Goal: Task Accomplishment & Management: Manage account settings

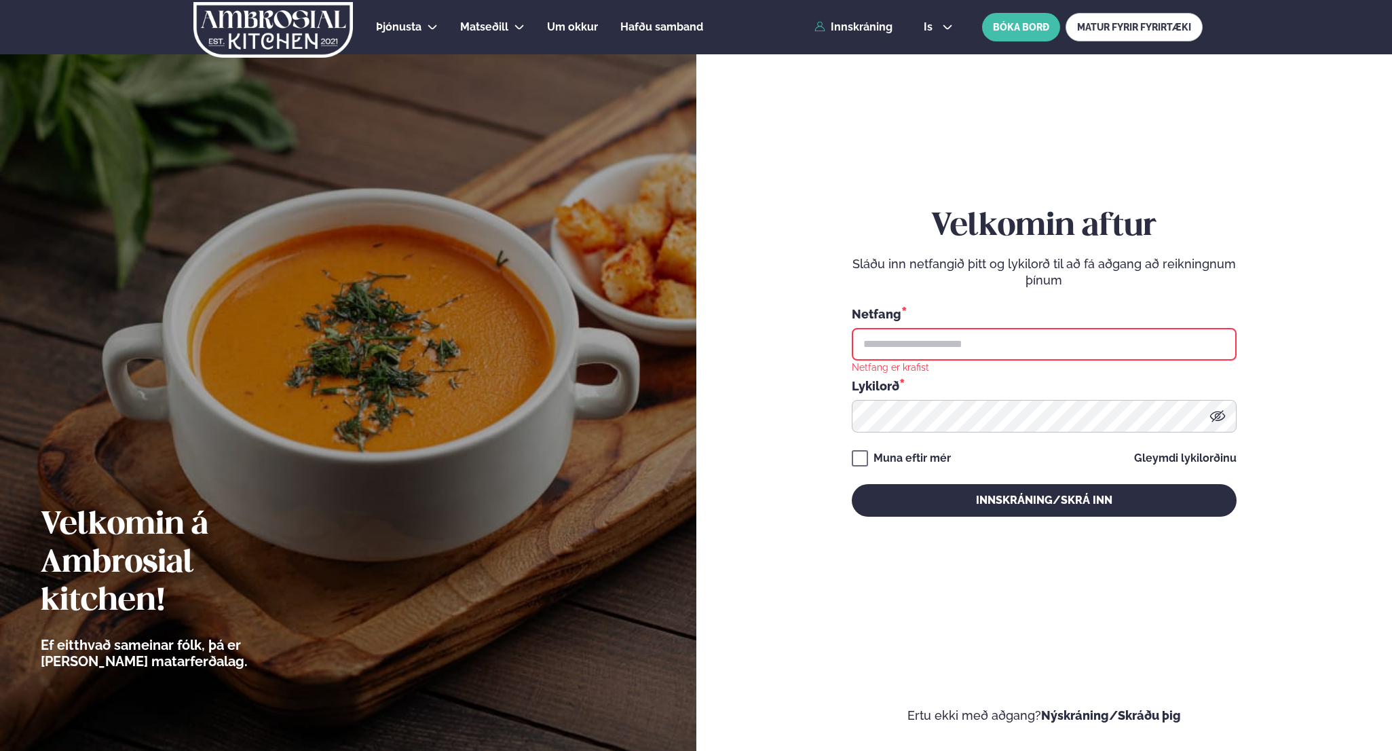
type input "**********"
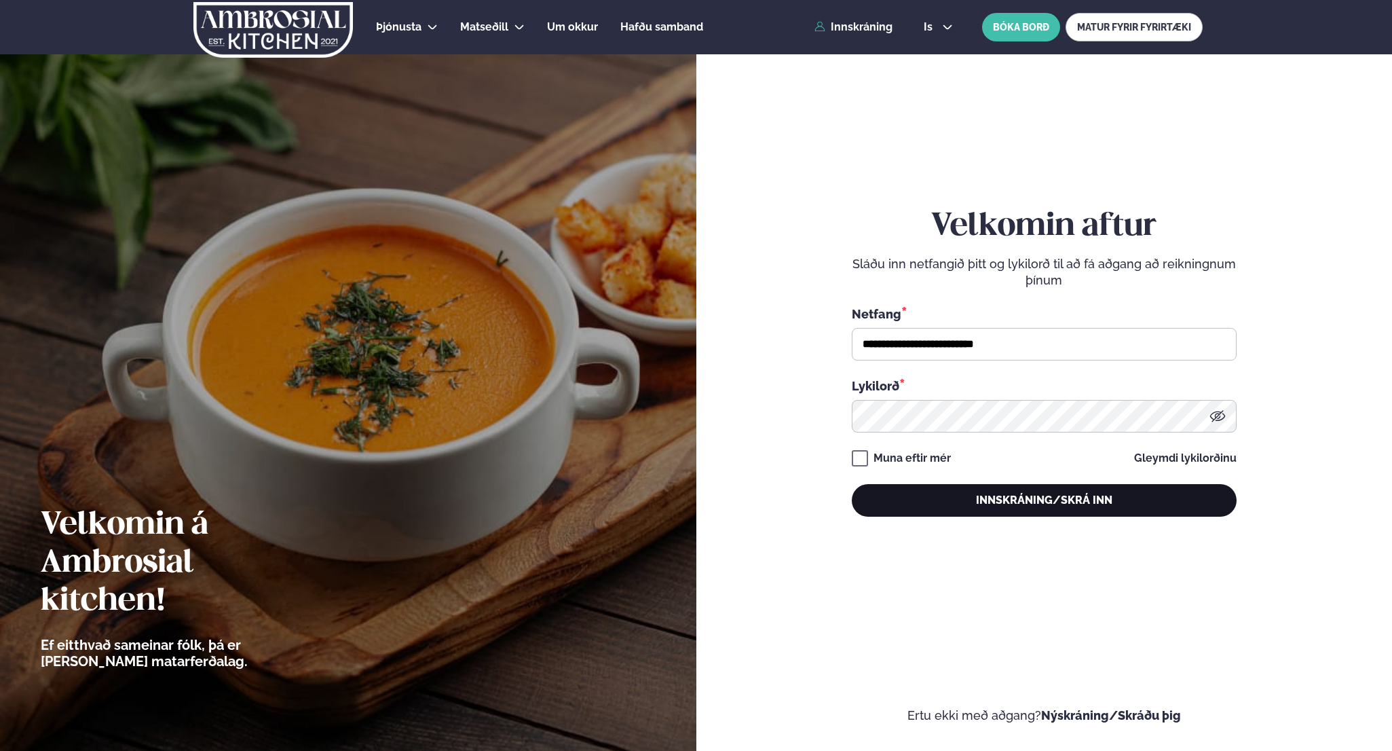
click at [1026, 493] on button "Innskráning/Skrá inn" at bounding box center [1044, 500] width 385 height 33
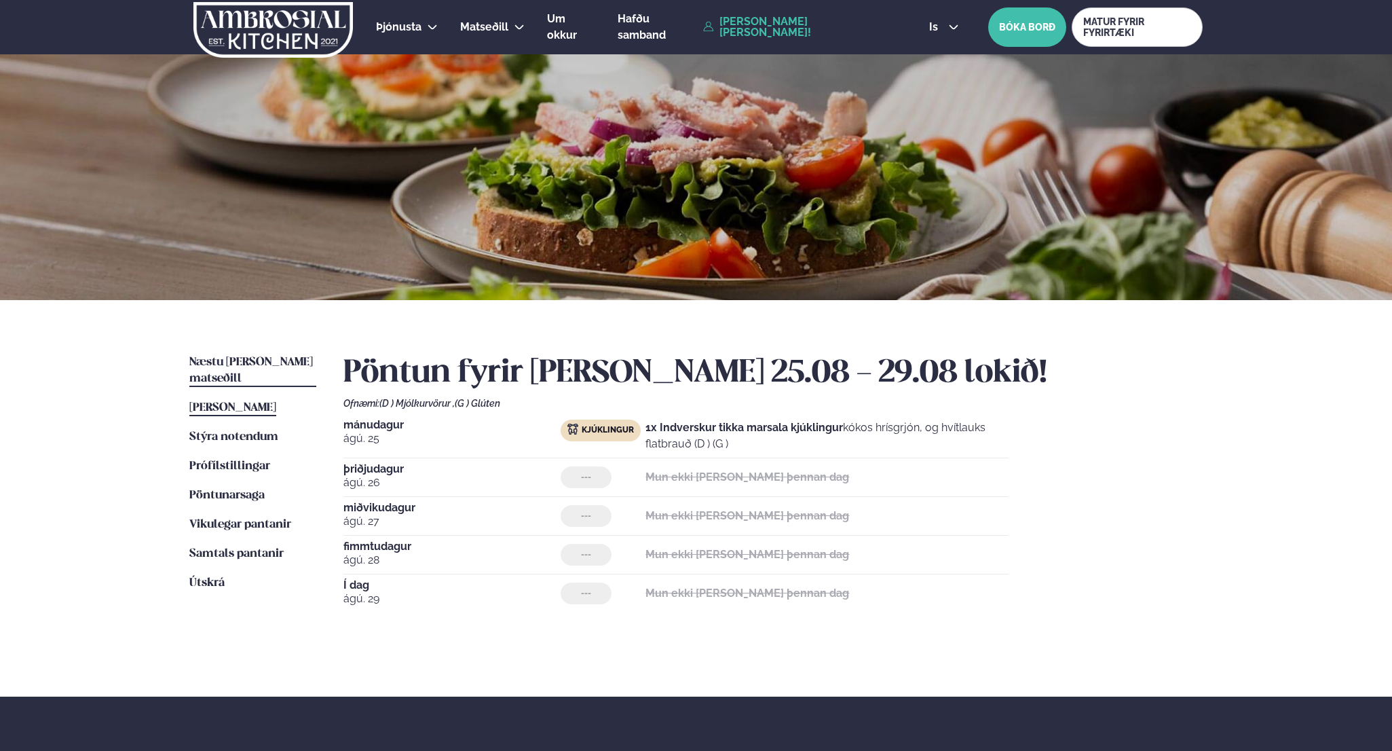
click at [253, 358] on span "Næstu [PERSON_NAME] matseðill" at bounding box center [251, 370] width 124 height 28
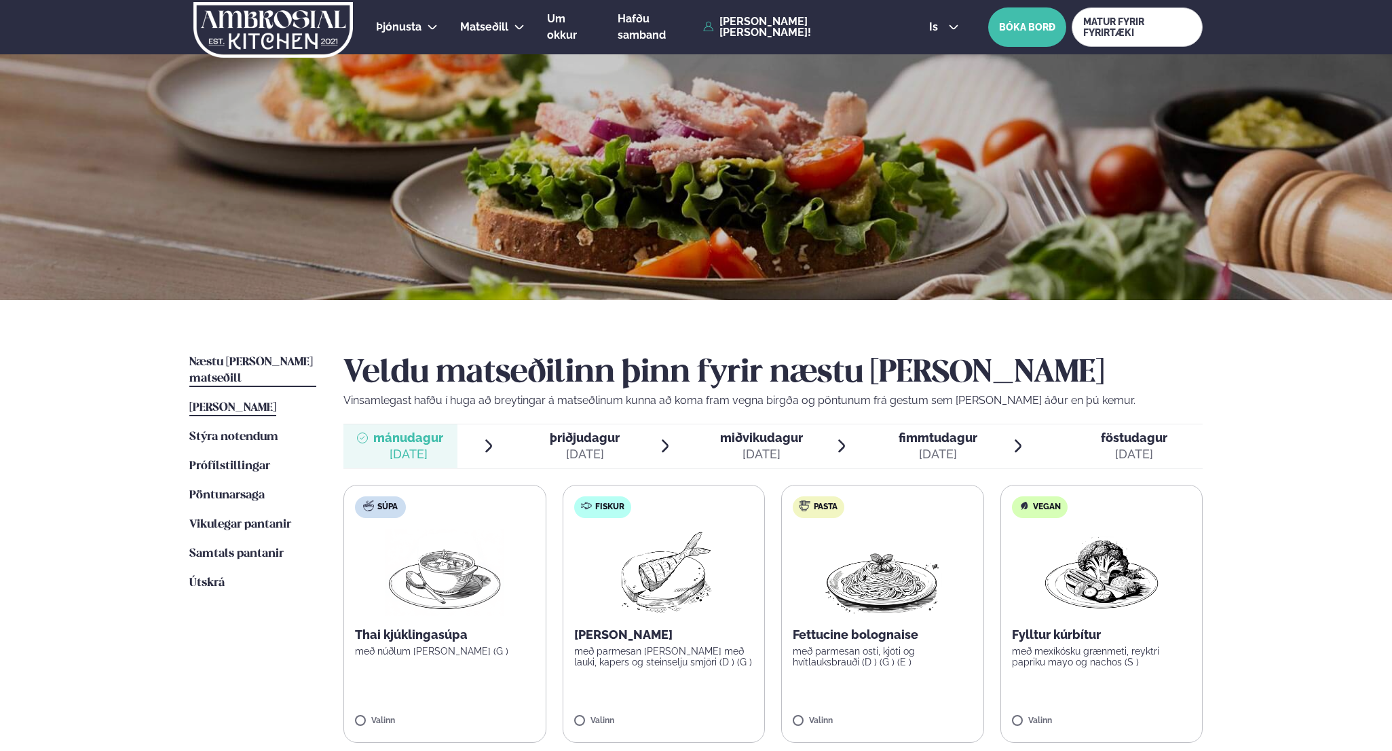
click at [241, 402] on span "[PERSON_NAME]" at bounding box center [232, 408] width 87 height 12
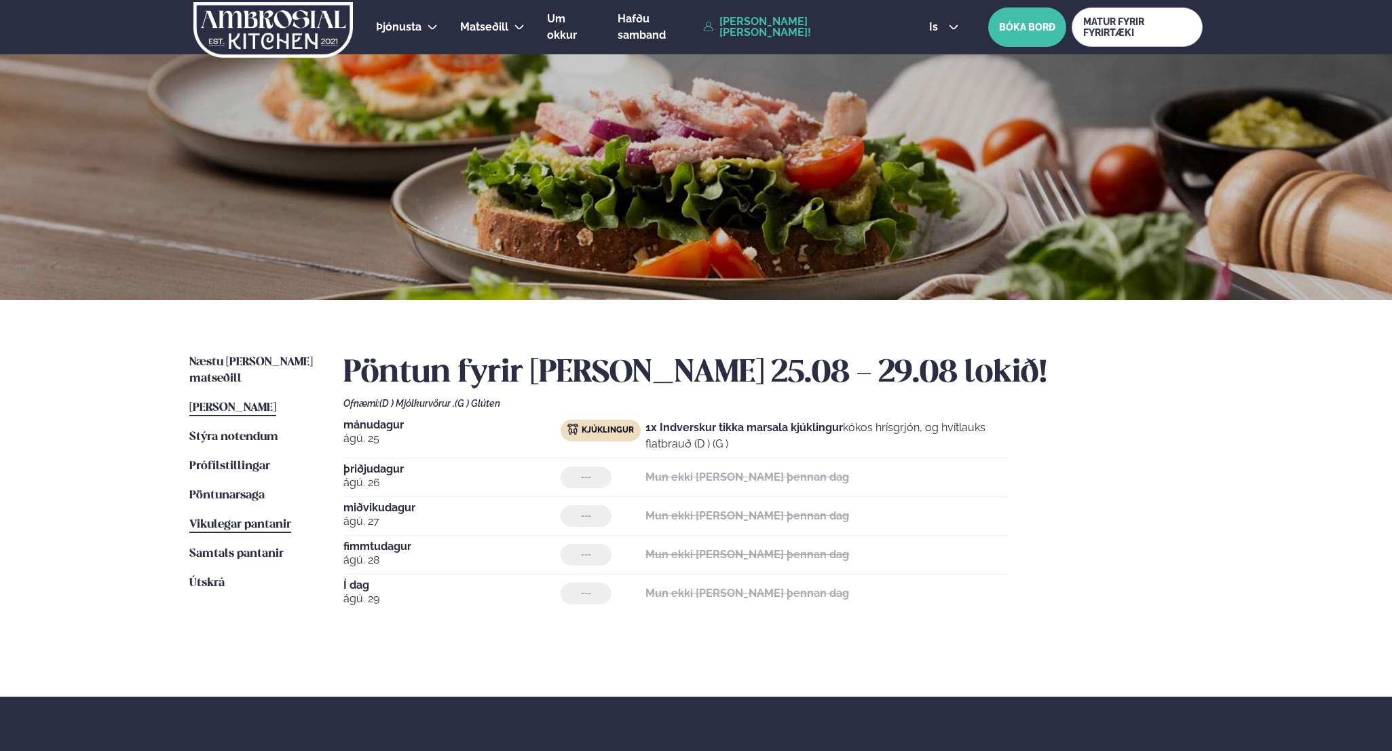
click at [261, 517] on link "Vikulegar pantanir Vikulegar pantanir" at bounding box center [240, 525] width 102 height 16
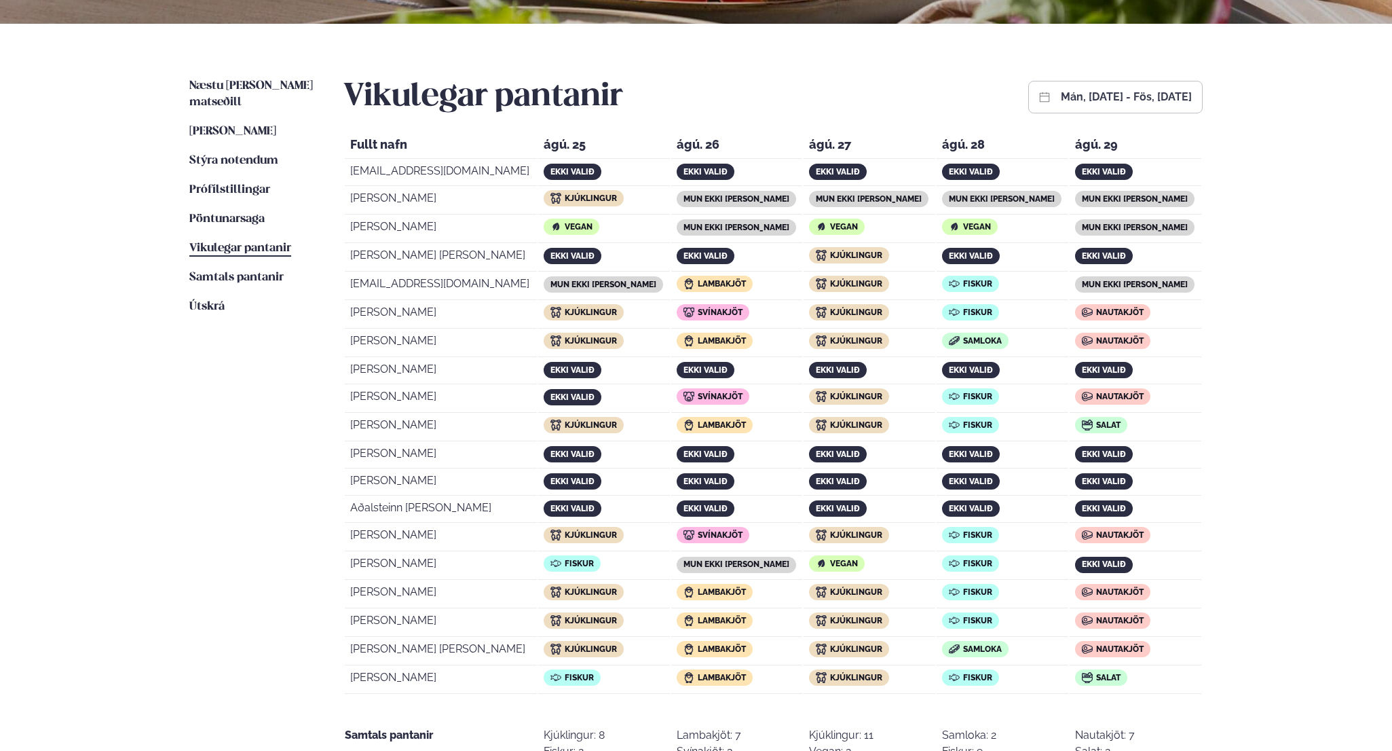
scroll to position [297, 0]
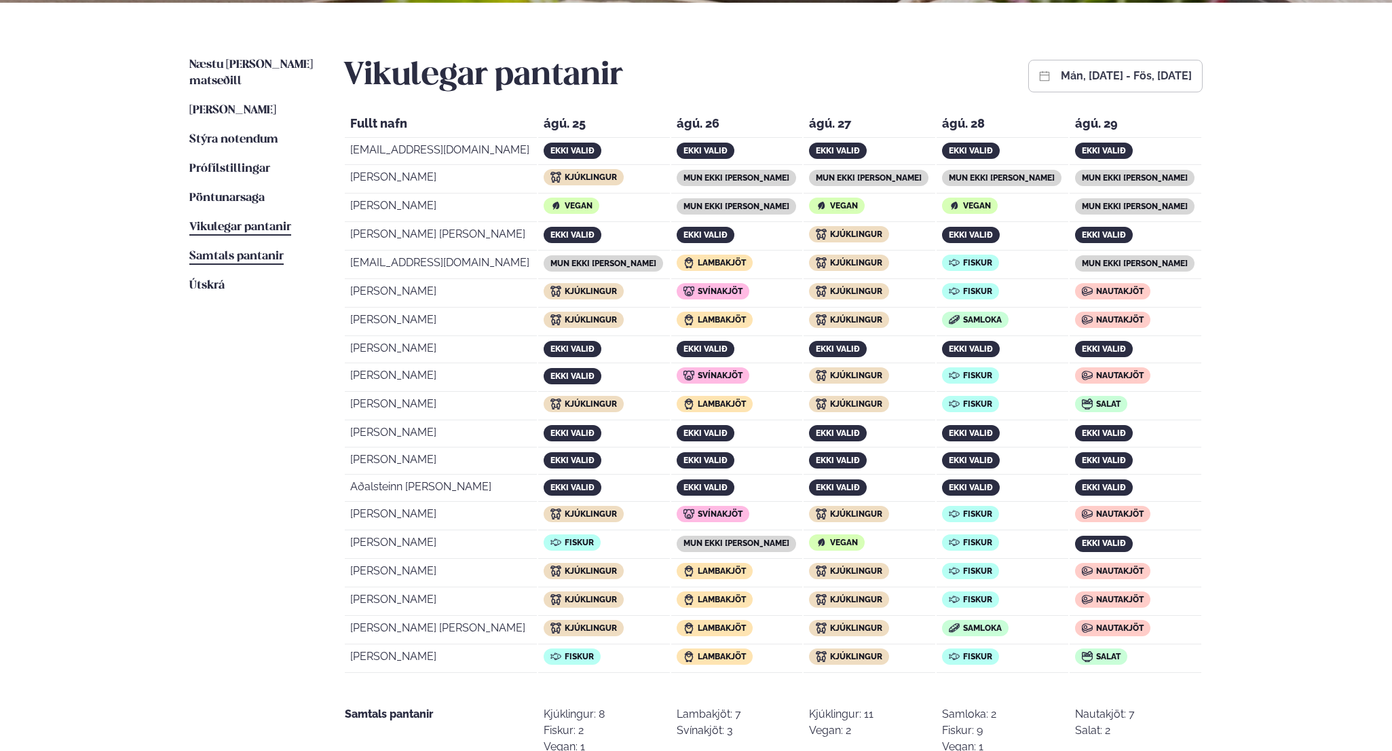
click at [253, 250] on span "Samtals pantanir" at bounding box center [236, 256] width 94 height 12
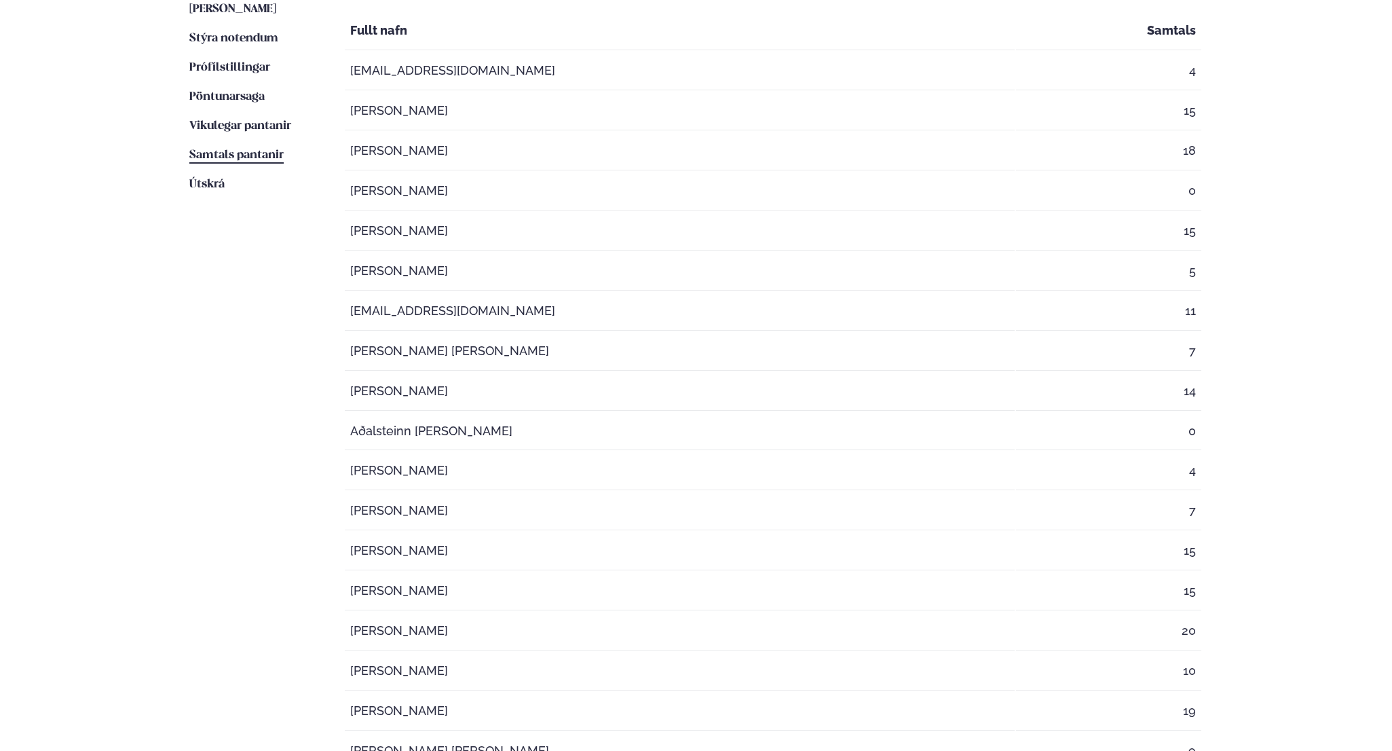
scroll to position [400, 0]
click at [260, 119] on span "Vikulegar pantanir" at bounding box center [240, 125] width 102 height 12
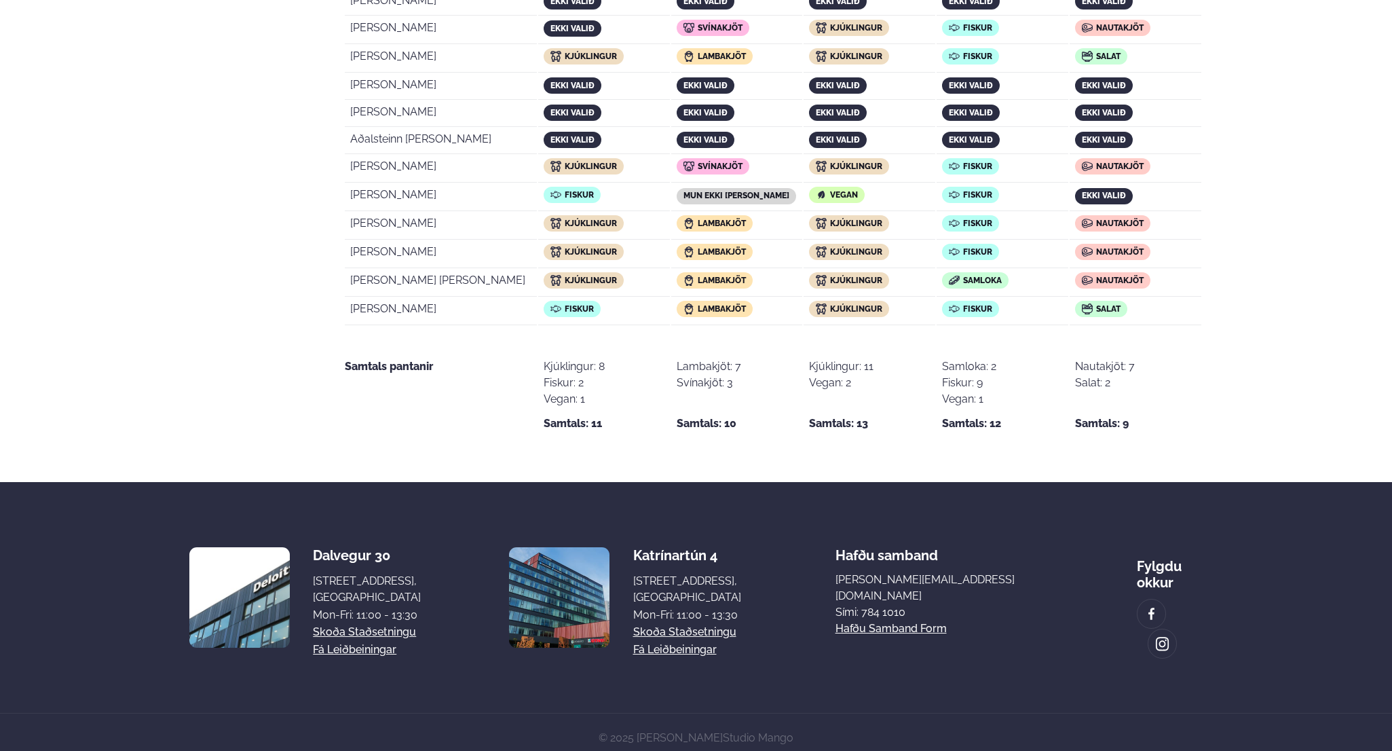
scroll to position [648, 0]
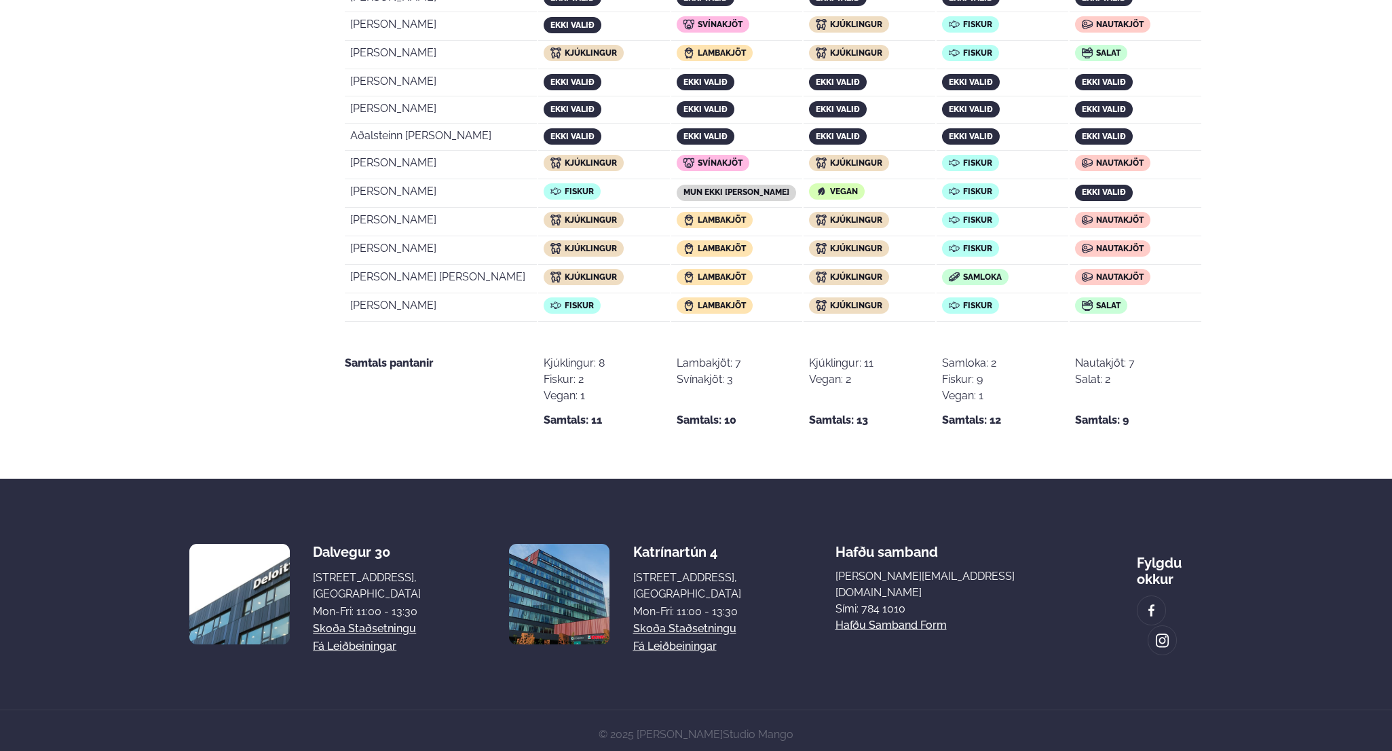
drag, startPoint x: 1134, startPoint y: 422, endPoint x: 348, endPoint y: 369, distance: 788.4
click at [348, 369] on tr "Samtals pantanir Kjúklingur: 8 Fiskur: 2 Vegan: 1 Samtals: 11 Lambakjöt: 7 Svín…" at bounding box center [773, 375] width 857 height 105
drag, startPoint x: 335, startPoint y: 360, endPoint x: 607, endPoint y: 442, distance: 284.3
click at [607, 442] on div "Næstu [PERSON_NAME] matseðill Næsta vika [PERSON_NAME] matseðill Þessa [PERSON_…" at bounding box center [696, 65] width 1095 height 827
click at [603, 435] on div "Næstu [PERSON_NAME] matseðill Næsta vika [PERSON_NAME] matseðill Þessa [PERSON_…" at bounding box center [696, 65] width 1095 height 827
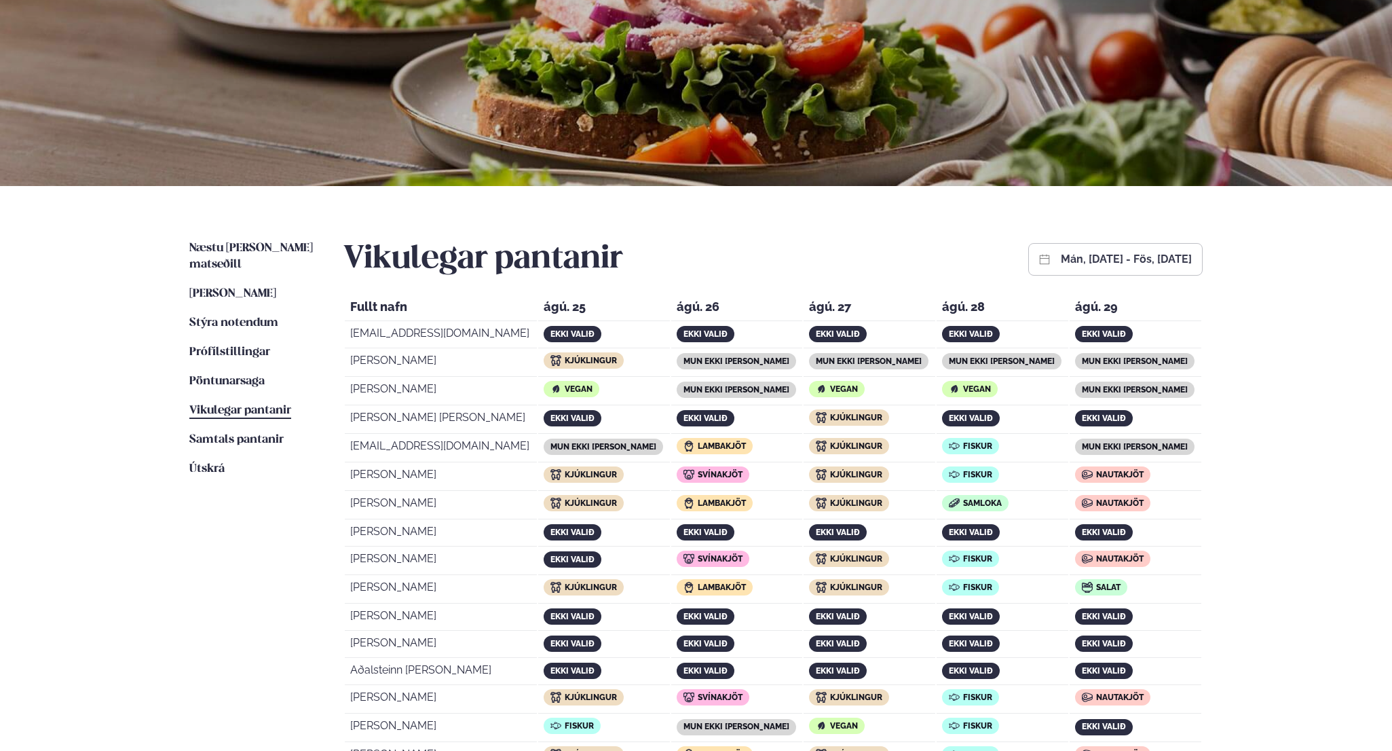
scroll to position [0, 0]
